Goal: Task Accomplishment & Management: Manage account settings

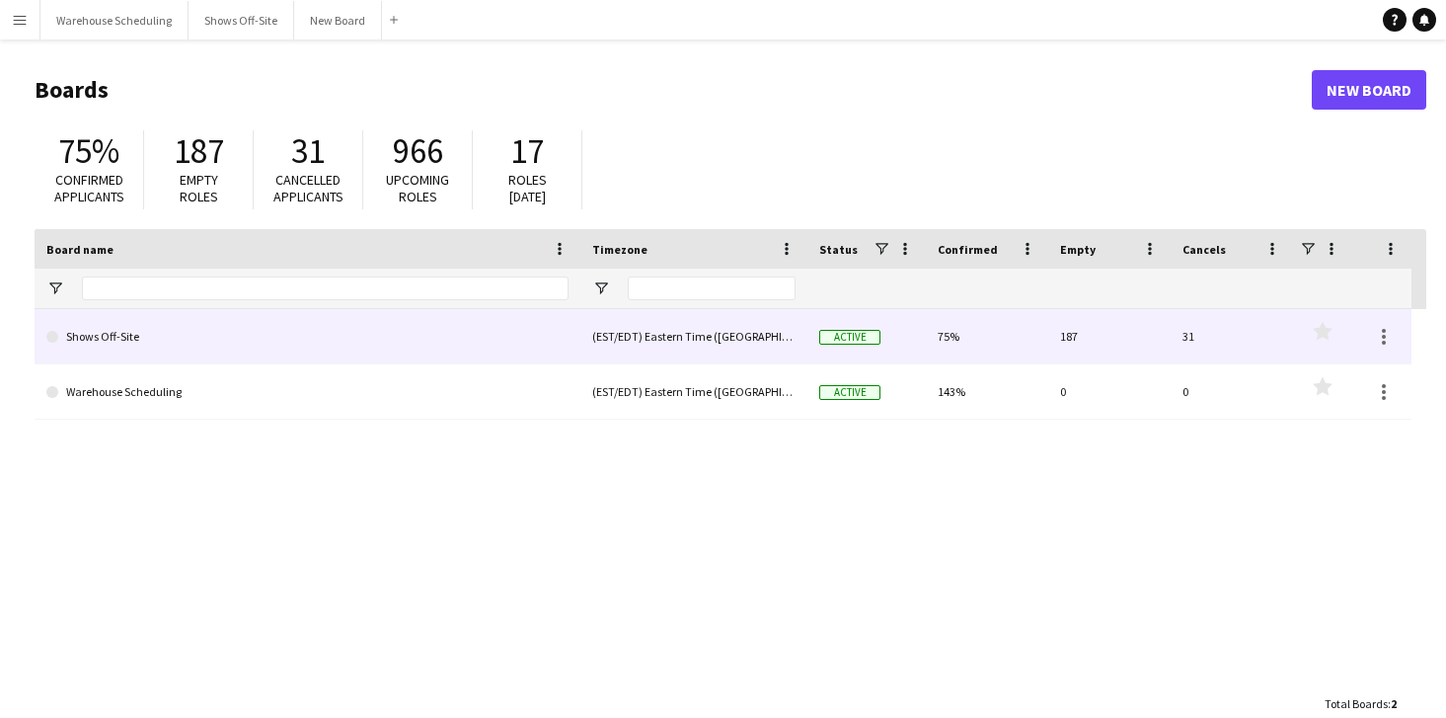
click at [322, 354] on link "Shows Off-Site" at bounding box center [307, 336] width 522 height 55
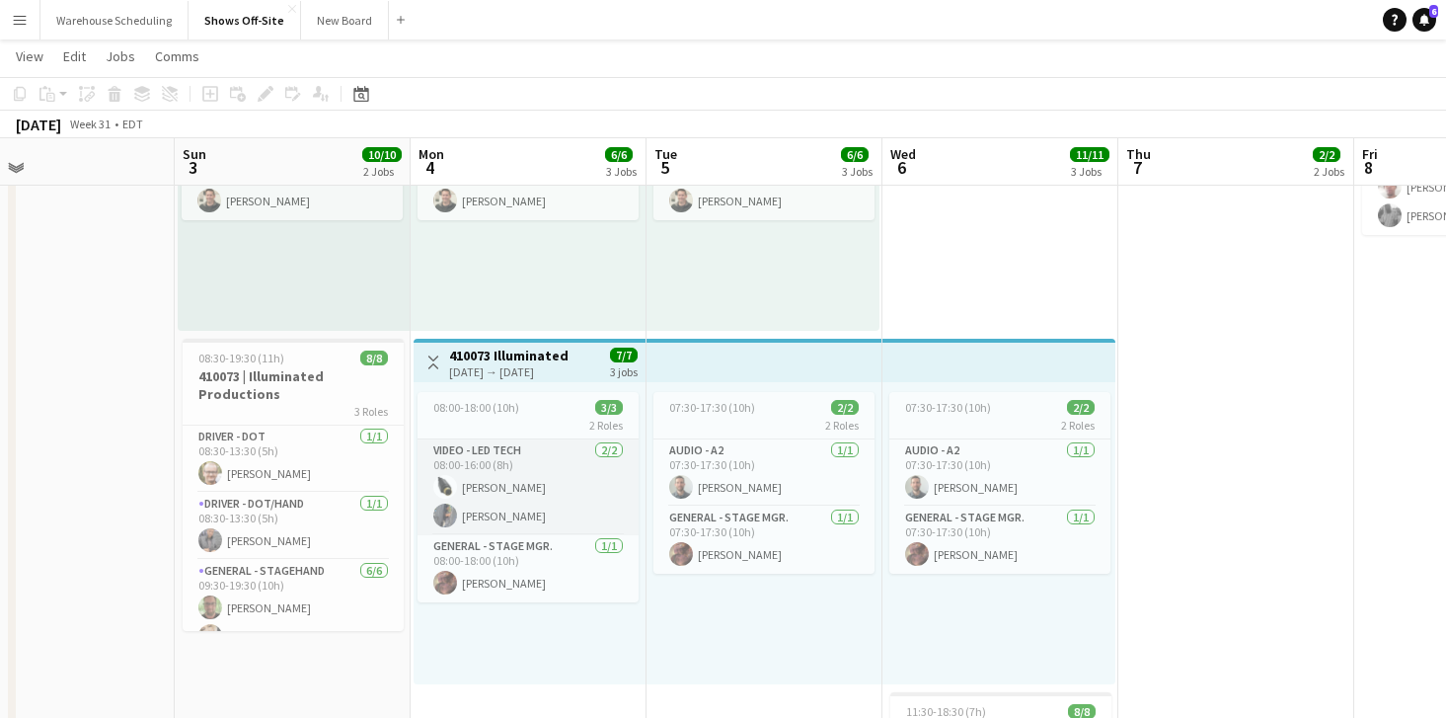
scroll to position [0, 534]
click at [445, 514] on app-user-avatar at bounding box center [444, 515] width 24 height 24
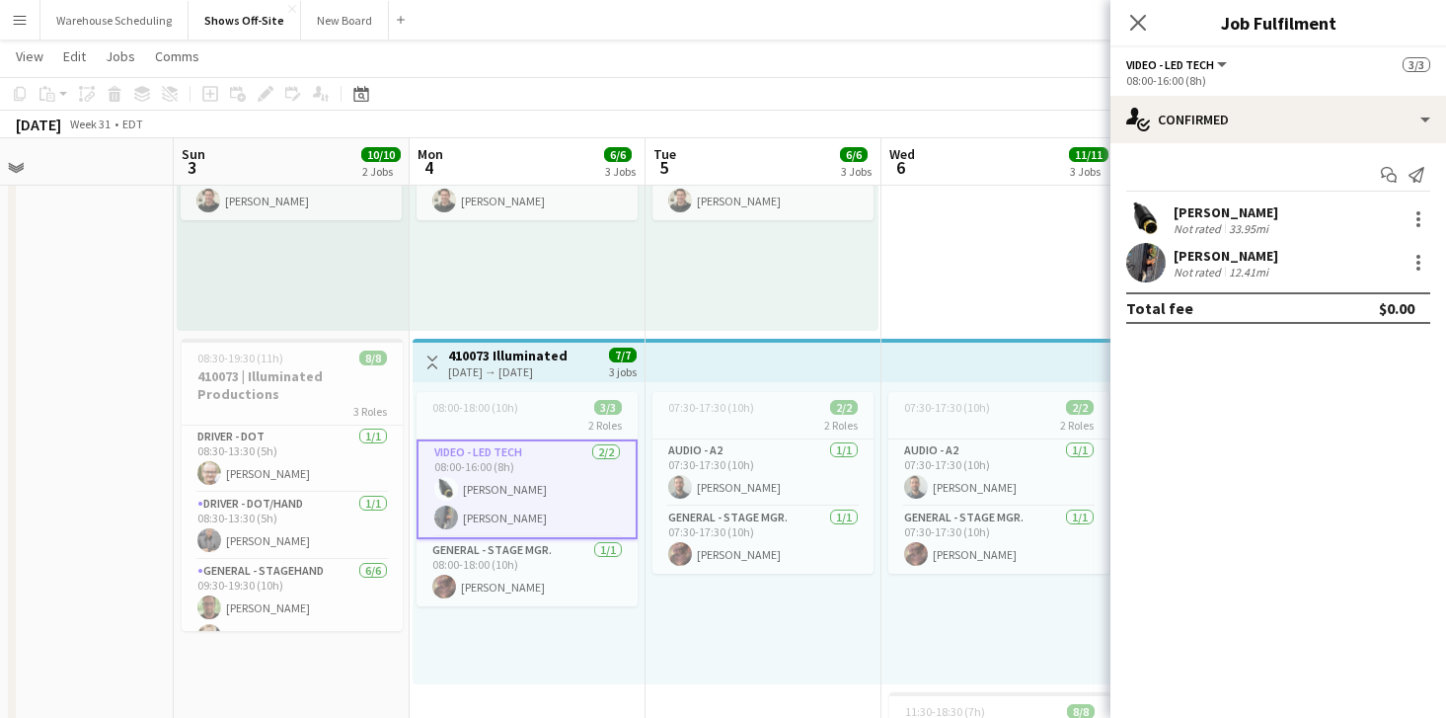
click at [1182, 265] on div "Not rated" at bounding box center [1198, 271] width 51 height 15
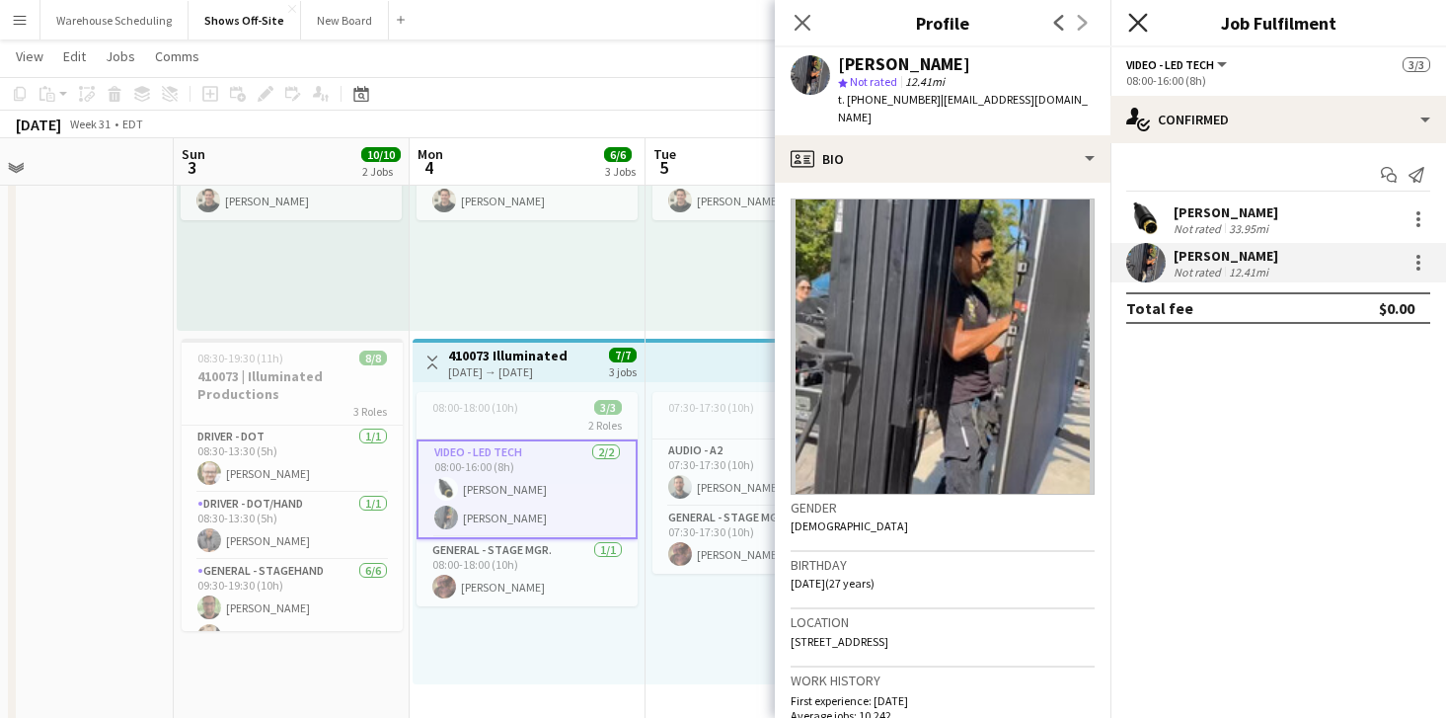
click at [1141, 27] on icon at bounding box center [1137, 22] width 19 height 19
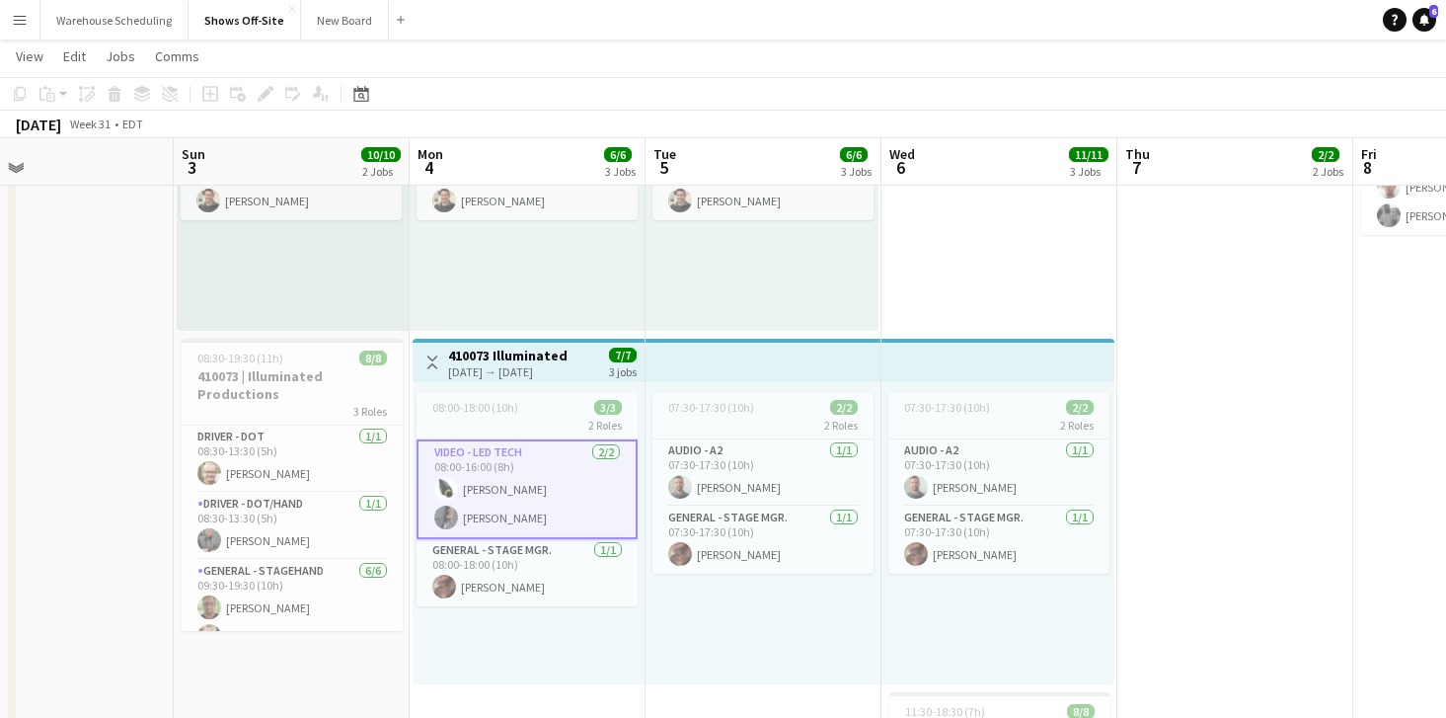
scroll to position [598, 0]
click at [940, 111] on div "[DATE] Week 31 • EDT" at bounding box center [723, 125] width 1446 height 28
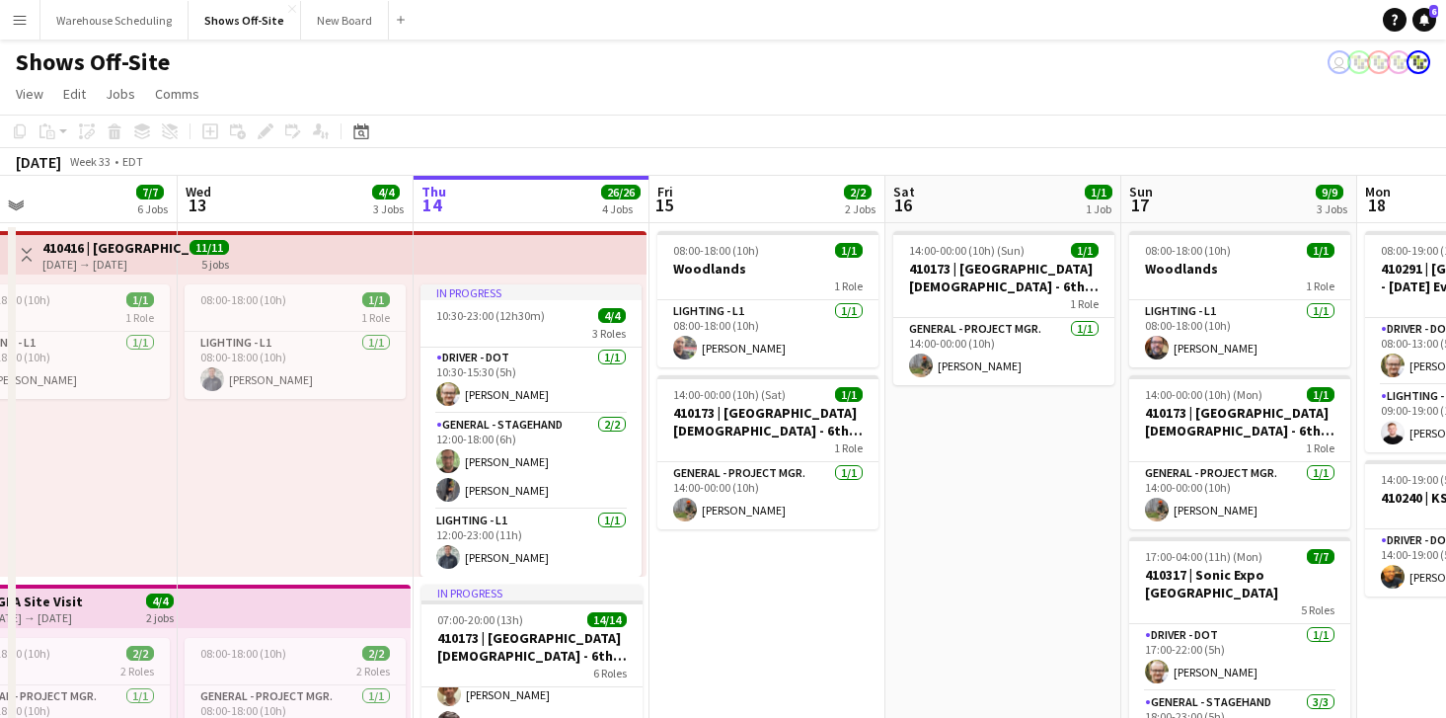
scroll to position [0, 534]
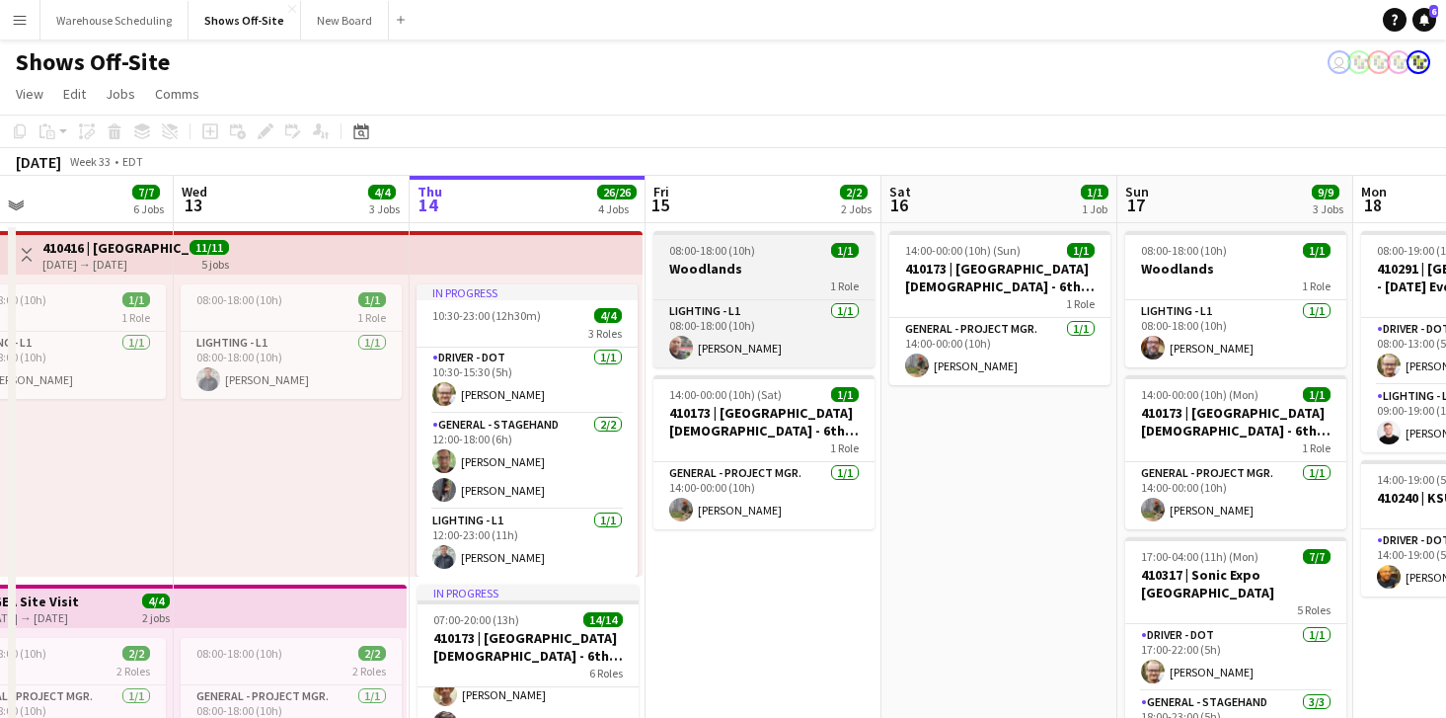
click at [793, 259] on app-job-card "08:00-18:00 (10h) 1/1 Woodlands 1 Role Lighting - L1 [DATE] 08:00-18:00 (10h) […" at bounding box center [763, 299] width 221 height 136
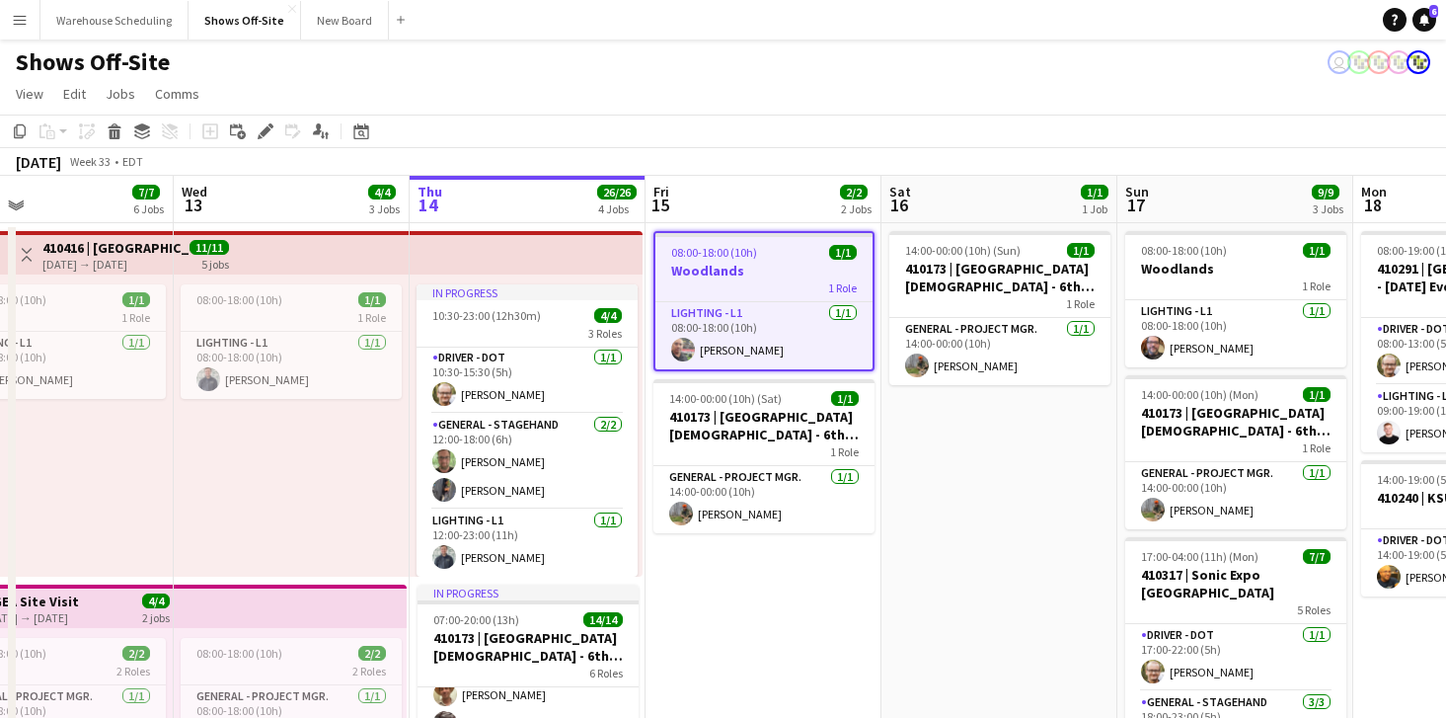
click at [787, 93] on app-page-menu "View Day view expanded Day view collapsed Month view Date picker Jump to [DATE]…" at bounding box center [723, 96] width 1446 height 38
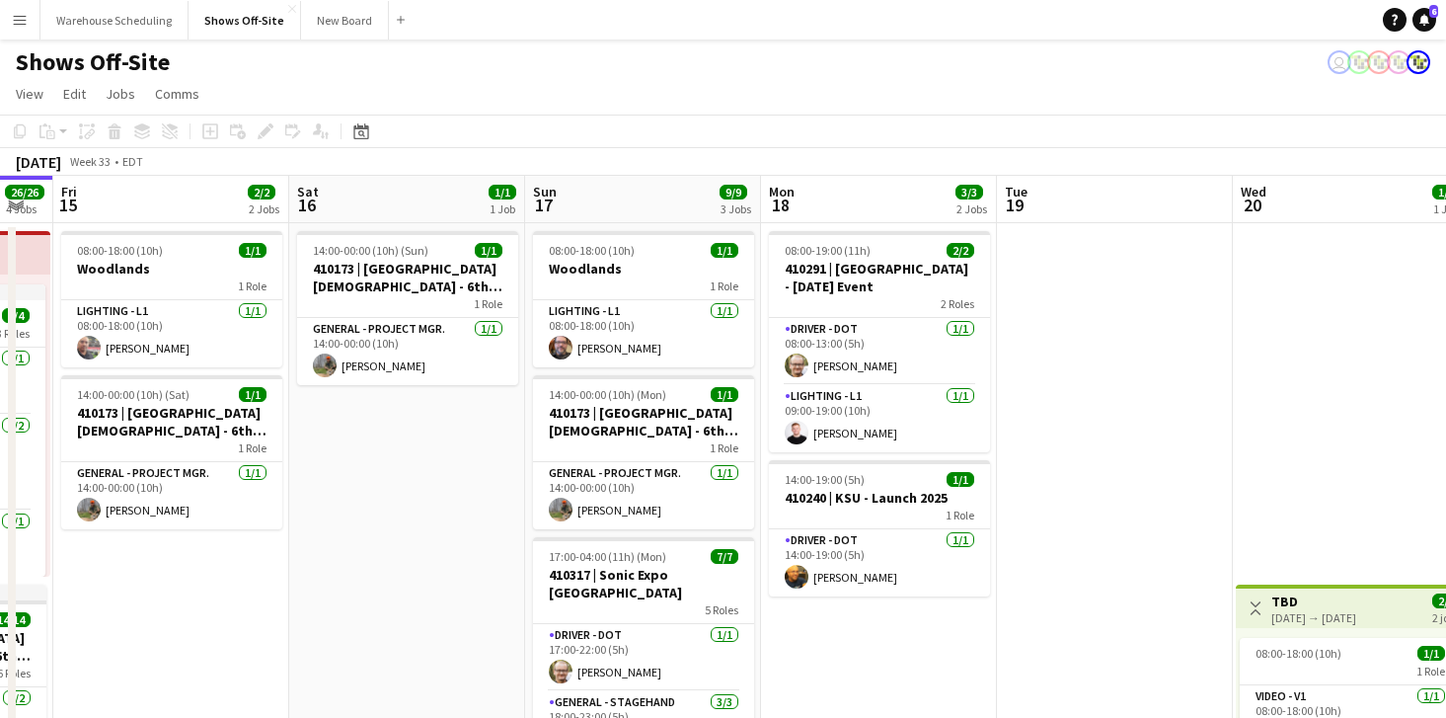
scroll to position [0, 649]
